Goal: Task Accomplishment & Management: Understand process/instructions

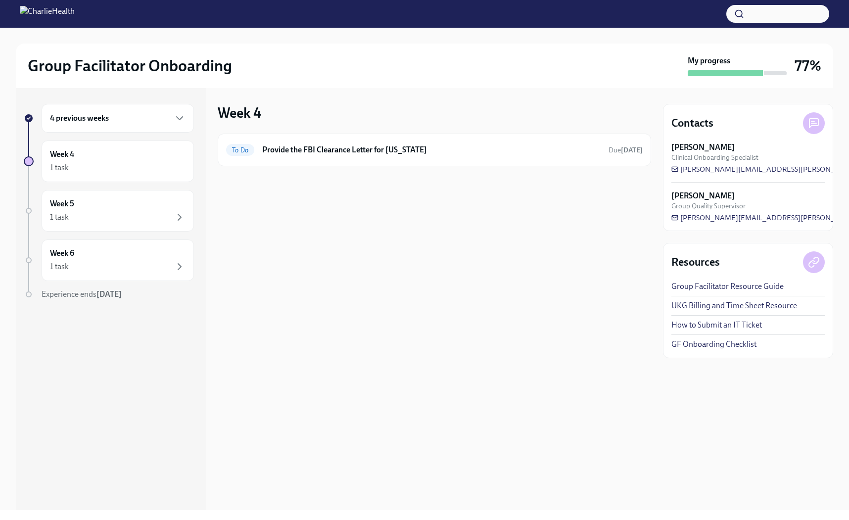
click at [134, 120] on div "4 previous weeks" at bounding box center [118, 118] width 136 height 12
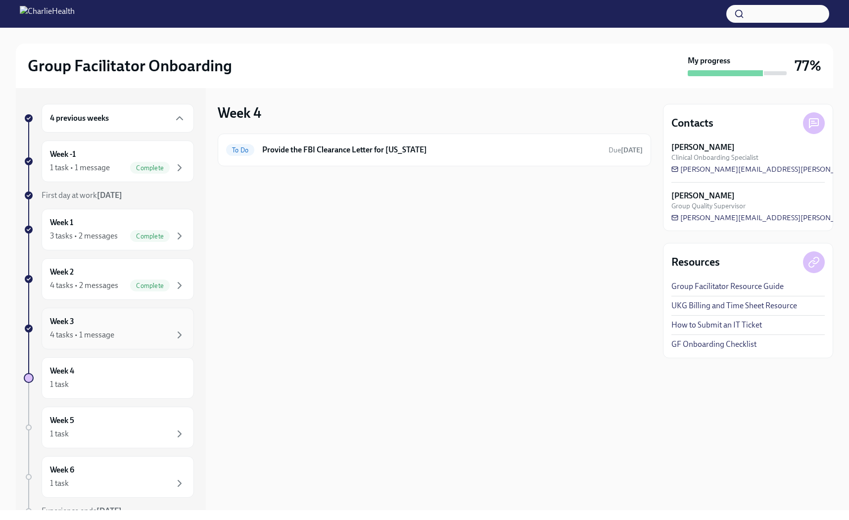
click at [136, 323] on div "Week 3 4 tasks • 1 message" at bounding box center [118, 328] width 136 height 25
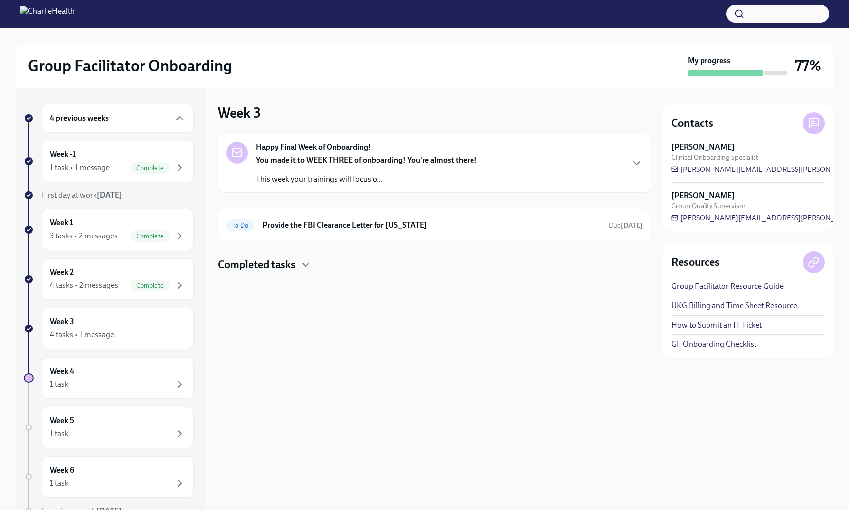
click at [331, 162] on strong "You made it to WEEK THREE of onboarding! You're almost there!" at bounding box center [366, 159] width 221 height 9
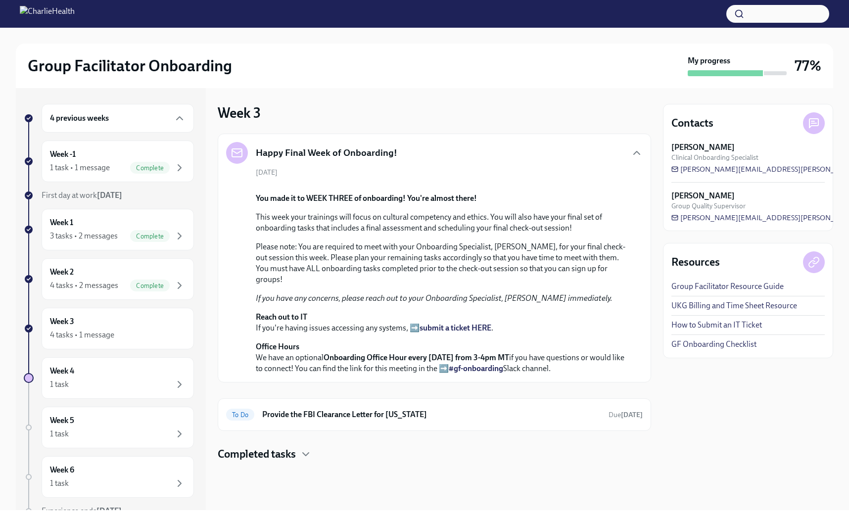
scroll to position [181, 0]
click at [103, 333] on div "4 tasks • 1 message" at bounding box center [82, 334] width 64 height 11
click at [64, 337] on div "4 tasks • 1 message" at bounding box center [82, 334] width 64 height 11
click at [87, 277] on div "Week 2 4 tasks • 2 messages Complete" at bounding box center [118, 279] width 136 height 25
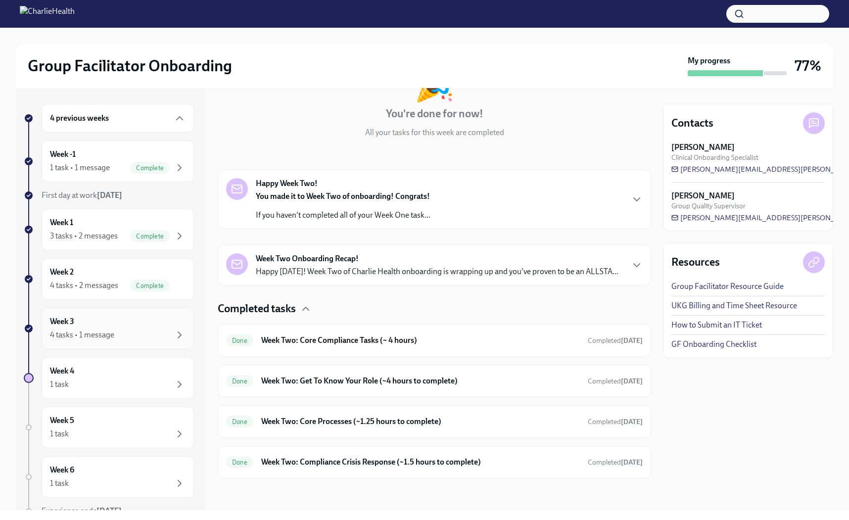
click at [138, 331] on div "4 tasks • 1 message" at bounding box center [118, 335] width 136 height 12
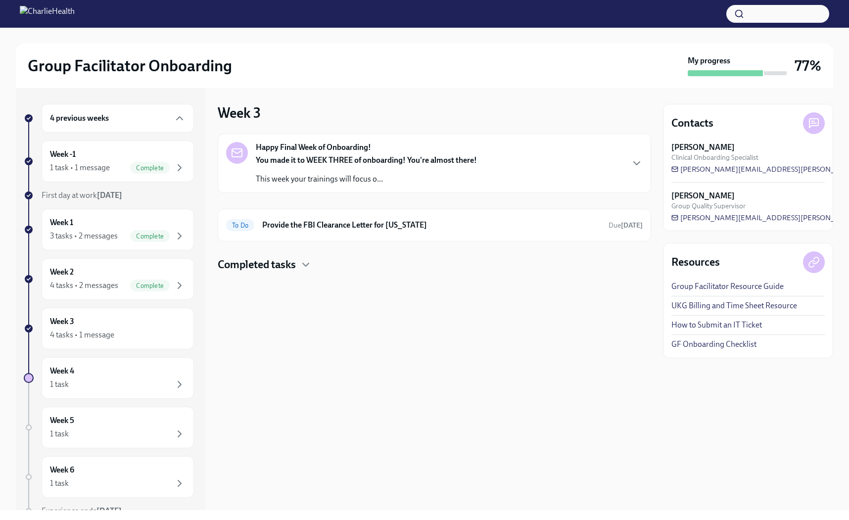
click at [358, 181] on p "This week your trainings will focus o..." at bounding box center [366, 179] width 221 height 11
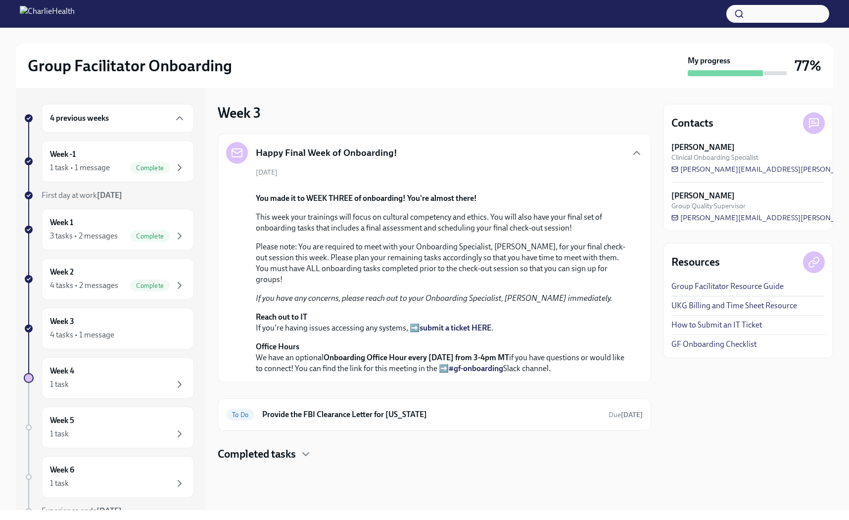
scroll to position [181, 0]
click at [96, 270] on div "Week 2 4 tasks • 2 messages Complete" at bounding box center [118, 279] width 136 height 25
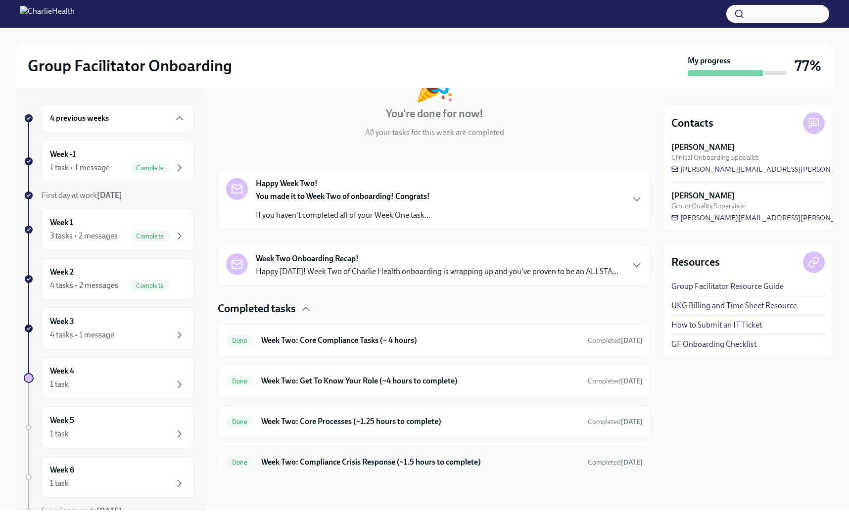
click at [368, 463] on h6 "Week Two: Compliance Crisis Response (~1.5 hours to complete)" at bounding box center [420, 462] width 319 height 11
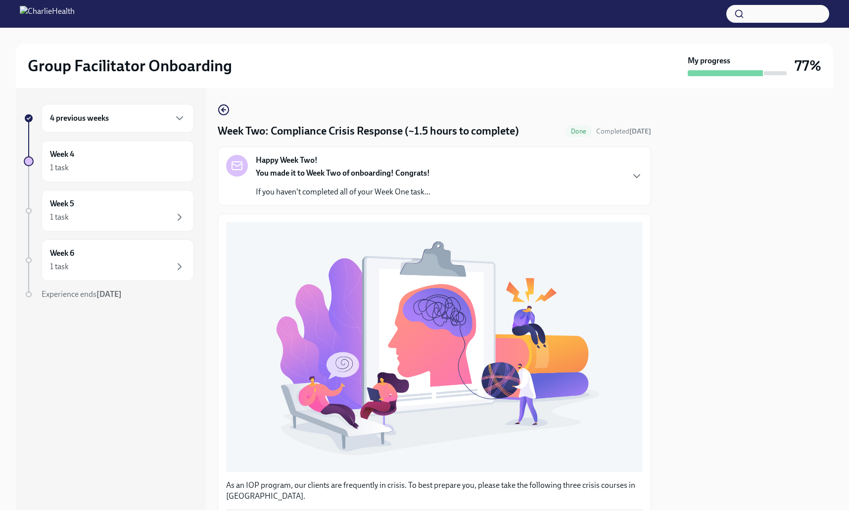
click at [398, 165] on div "Happy Week Two! You made it to Week Two of onboarding! Congrats! If you haven't…" at bounding box center [343, 176] width 175 height 43
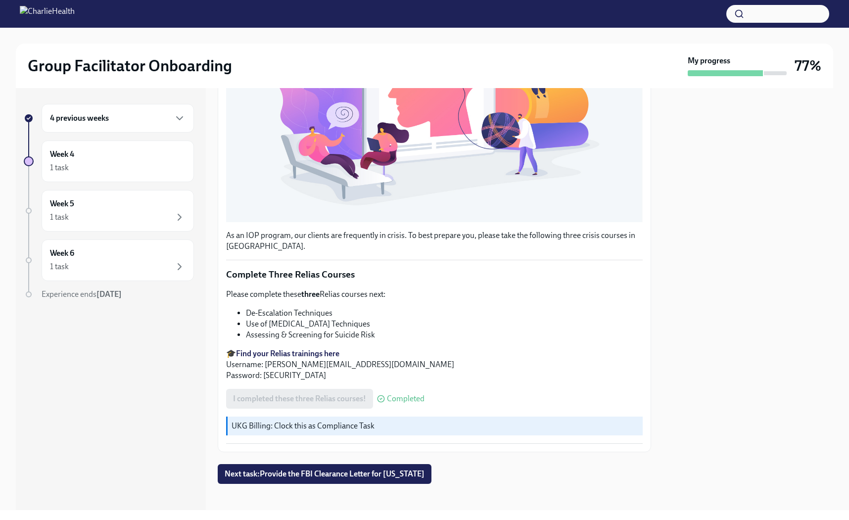
scroll to position [591, 0]
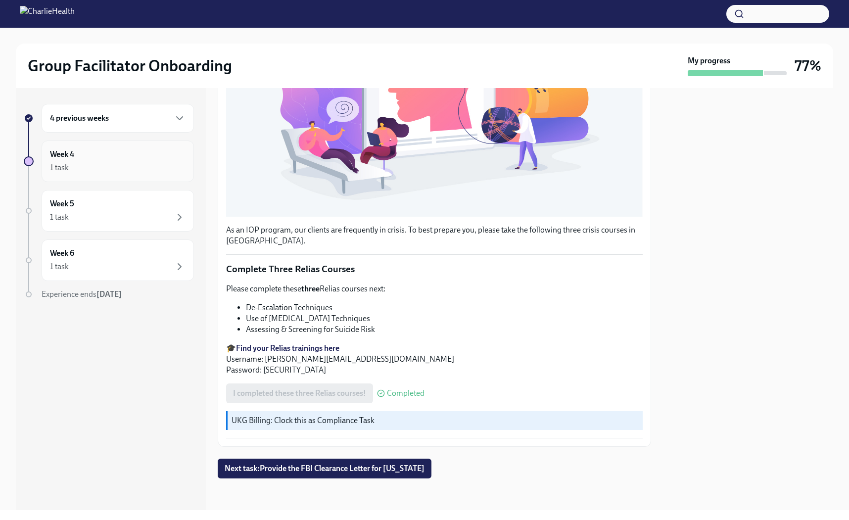
click at [156, 172] on div "1 task" at bounding box center [118, 168] width 136 height 12
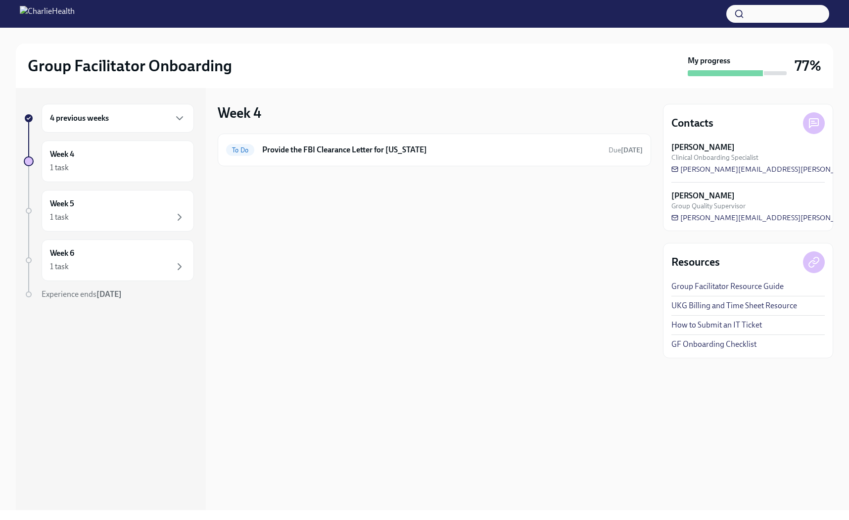
click at [111, 125] on div "4 previous weeks" at bounding box center [118, 118] width 152 height 29
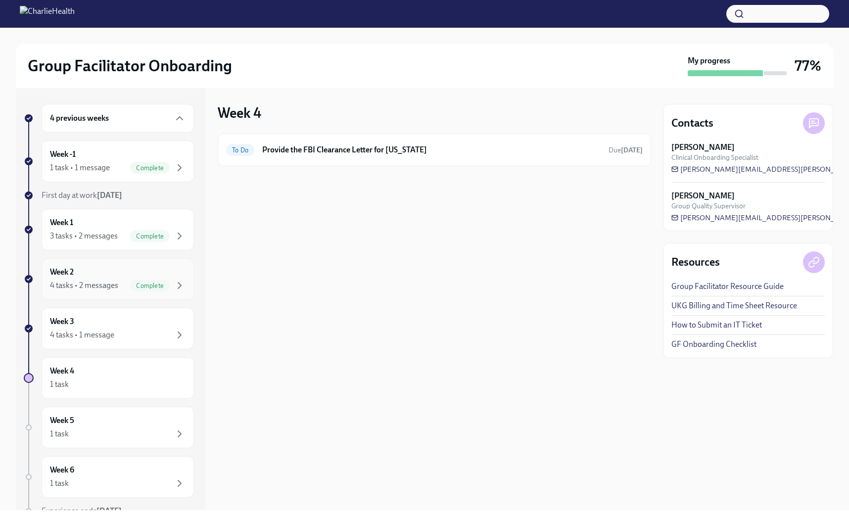
click at [126, 284] on div "4 tasks • 2 messages Complete" at bounding box center [118, 285] width 136 height 12
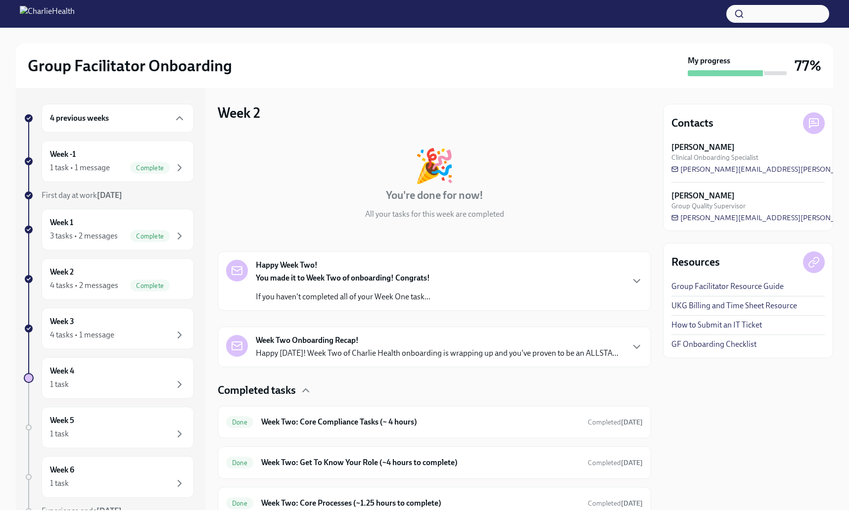
scroll to position [82, 0]
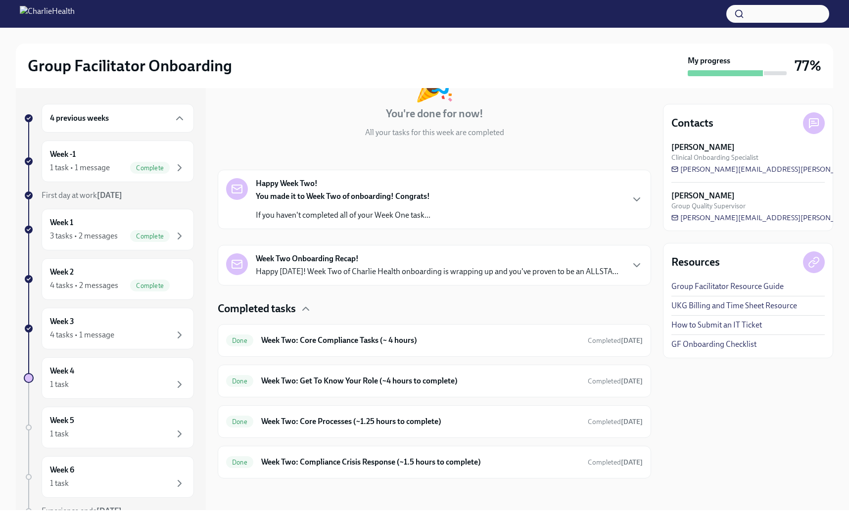
click at [447, 215] on div "Happy Week Two! You made it to Week Two of onboarding! Congrats! If you haven't…" at bounding box center [434, 199] width 416 height 43
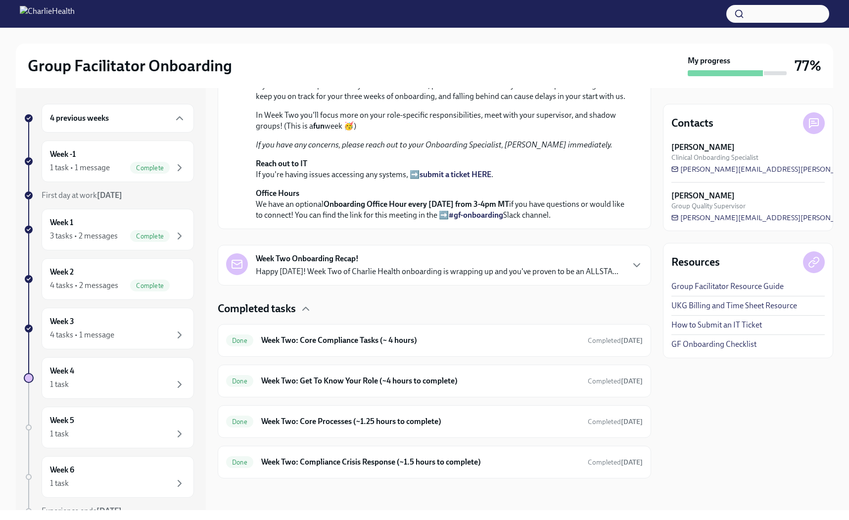
scroll to position [417, 0]
click at [452, 273] on p "Happy [DATE]! Week Two of Charlie Health onboarding is wrapping up and you've p…" at bounding box center [437, 271] width 363 height 11
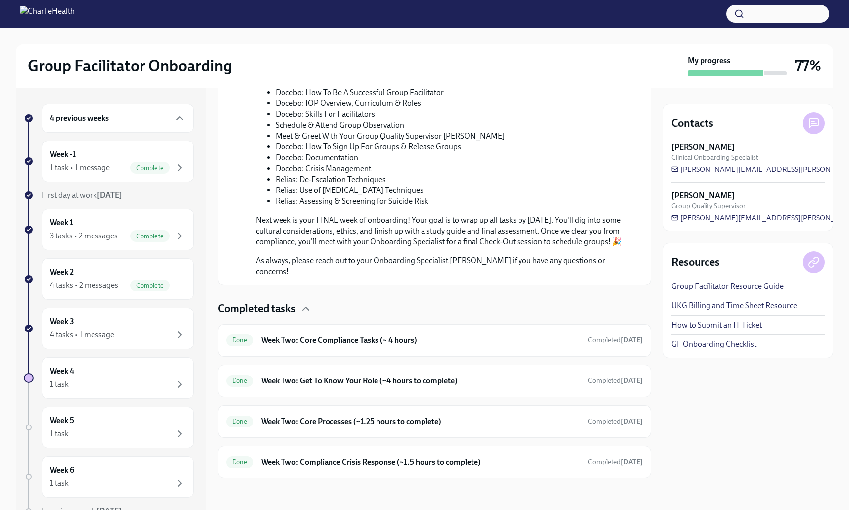
scroll to position [767, 0]
